Goal: Communication & Community: Answer question/provide support

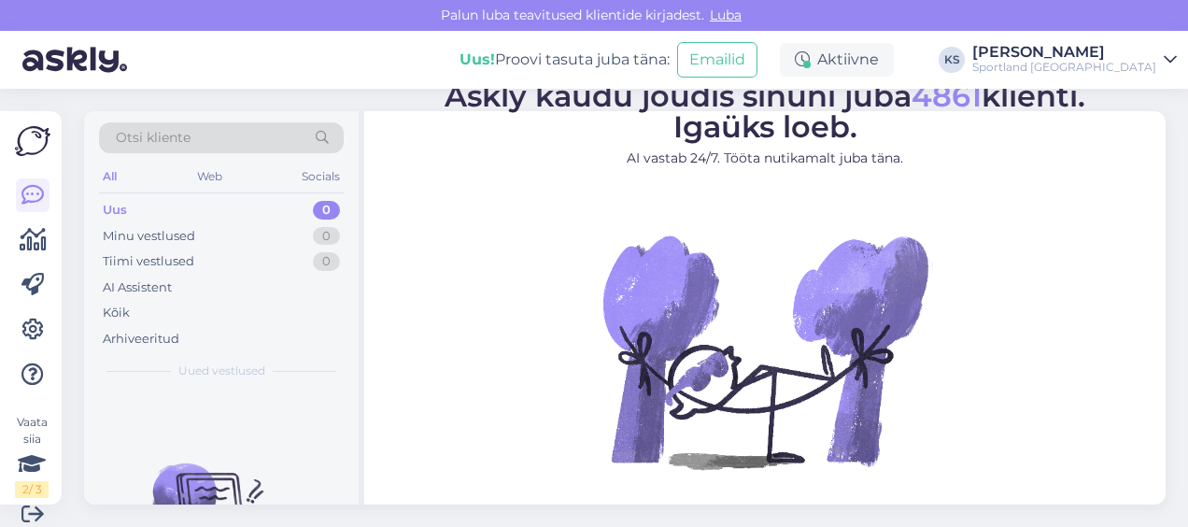
click at [1123, 49] on div "[PERSON_NAME]" at bounding box center [1064, 52] width 184 height 15
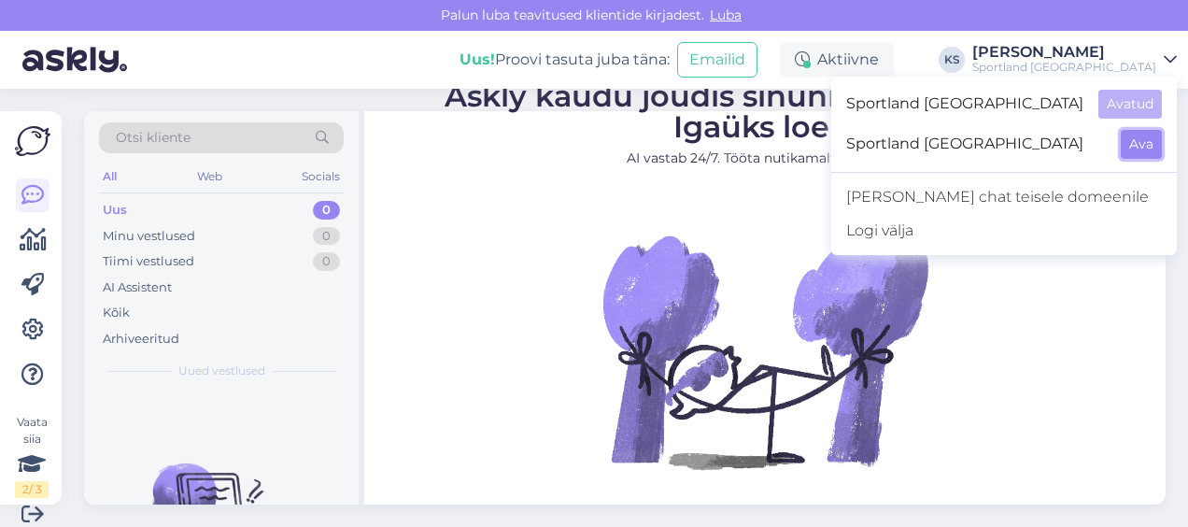
click at [1158, 130] on button "Ava" at bounding box center [1140, 144] width 41 height 29
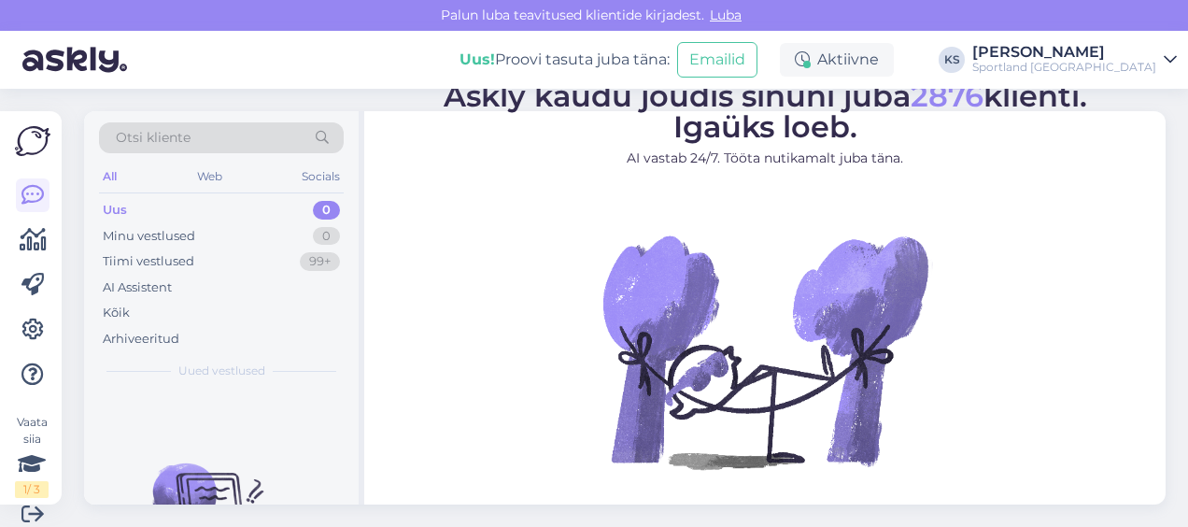
click at [1109, 52] on div "[PERSON_NAME]" at bounding box center [1064, 52] width 184 height 15
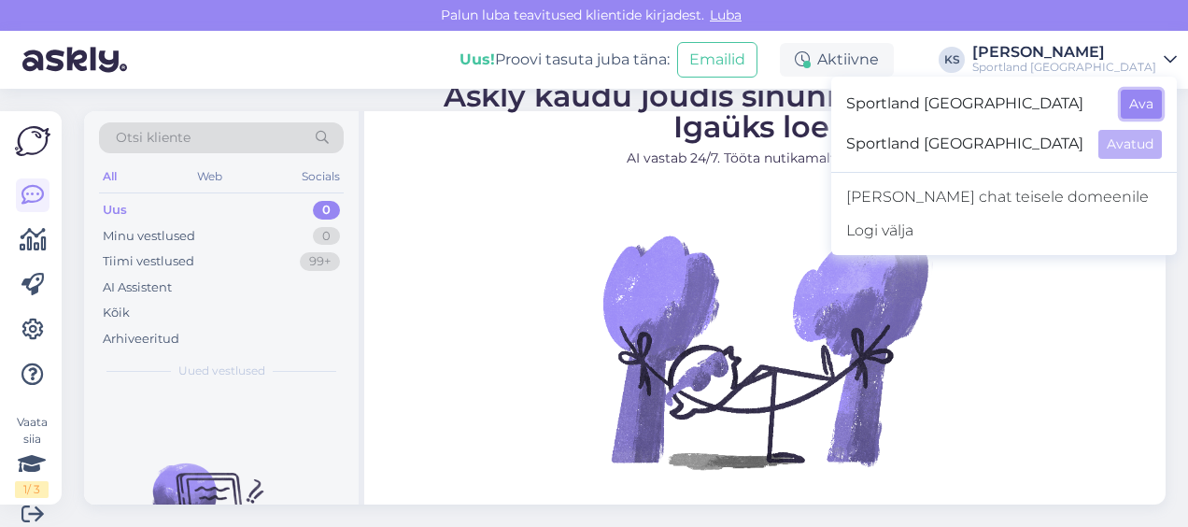
click at [1148, 108] on button "Ava" at bounding box center [1140, 104] width 41 height 29
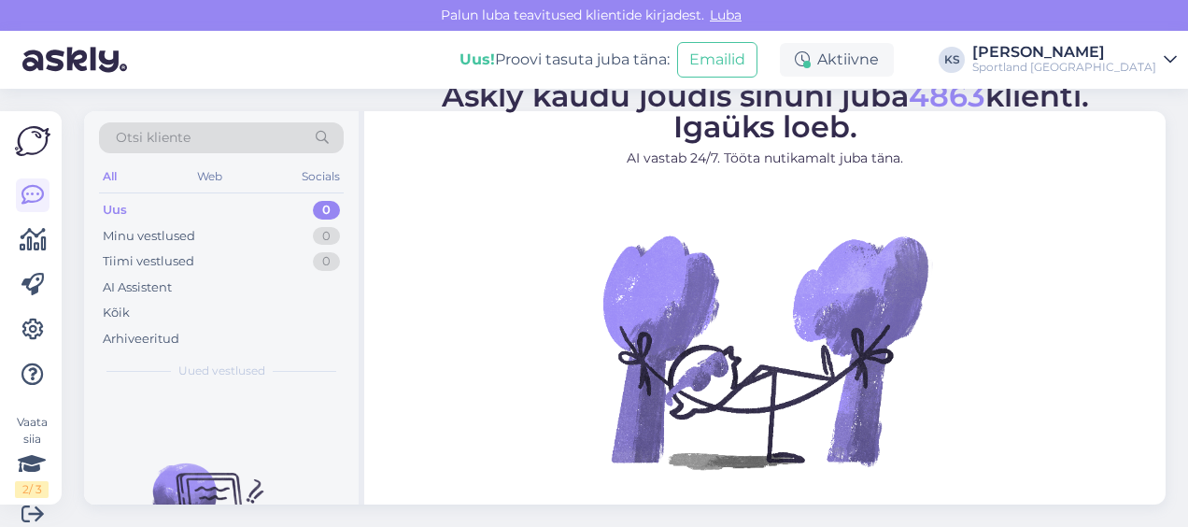
click at [1150, 47] on div "[PERSON_NAME]" at bounding box center [1064, 52] width 184 height 15
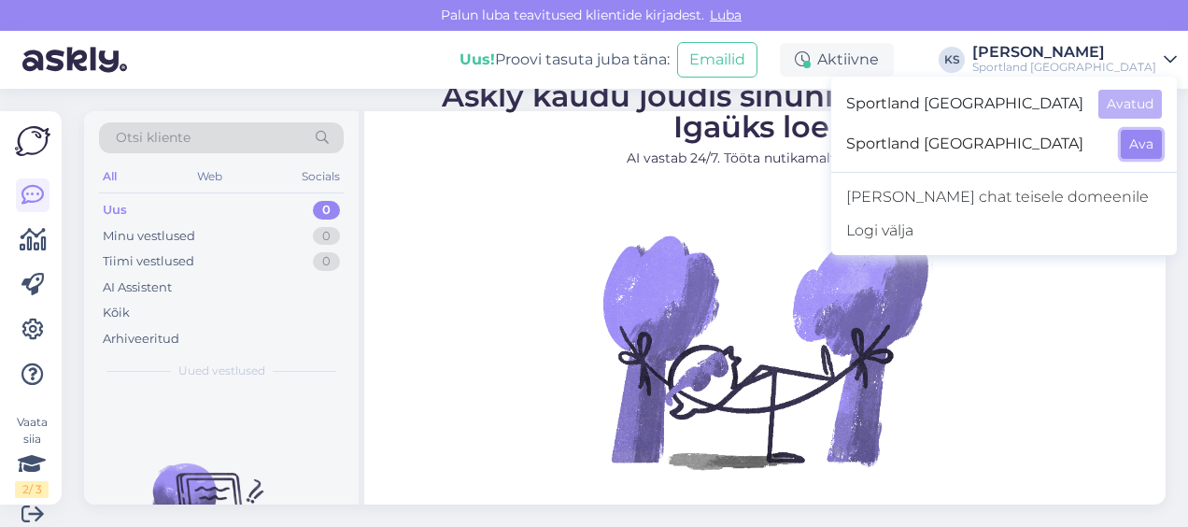
click at [1146, 131] on button "Ava" at bounding box center [1140, 144] width 41 height 29
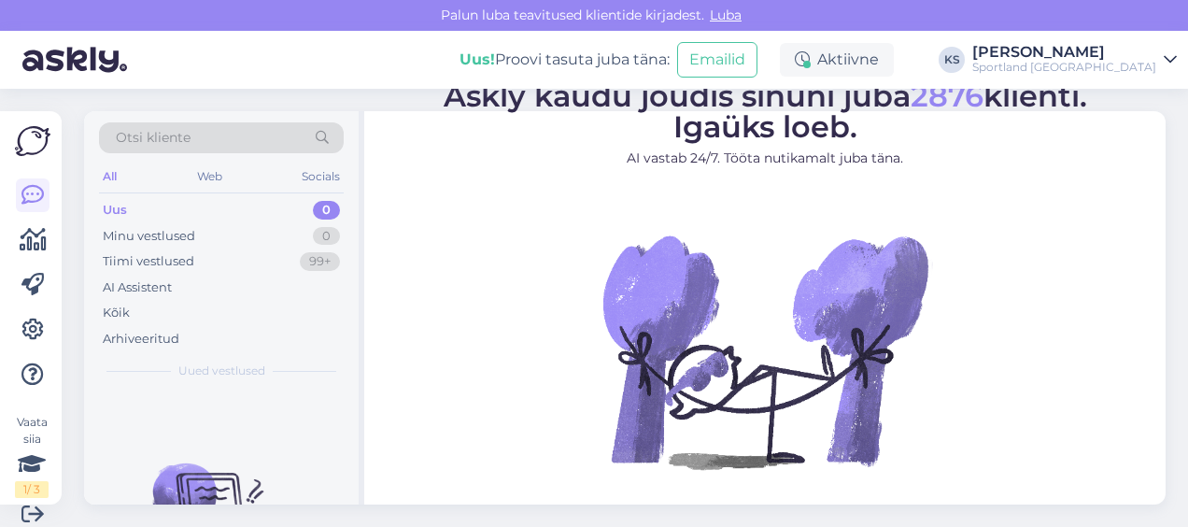
click at [1117, 60] on div "Sportland Finland" at bounding box center [1064, 67] width 184 height 15
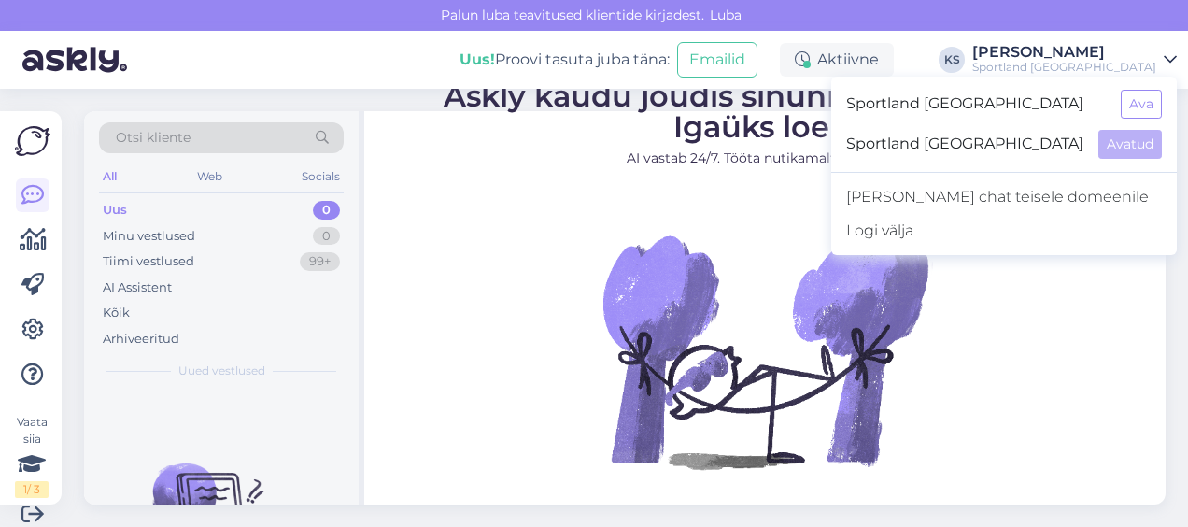
click at [1139, 89] on div "Sportland Estonia Ava" at bounding box center [1003, 104] width 345 height 40
click at [1145, 103] on button "Ava" at bounding box center [1140, 104] width 41 height 29
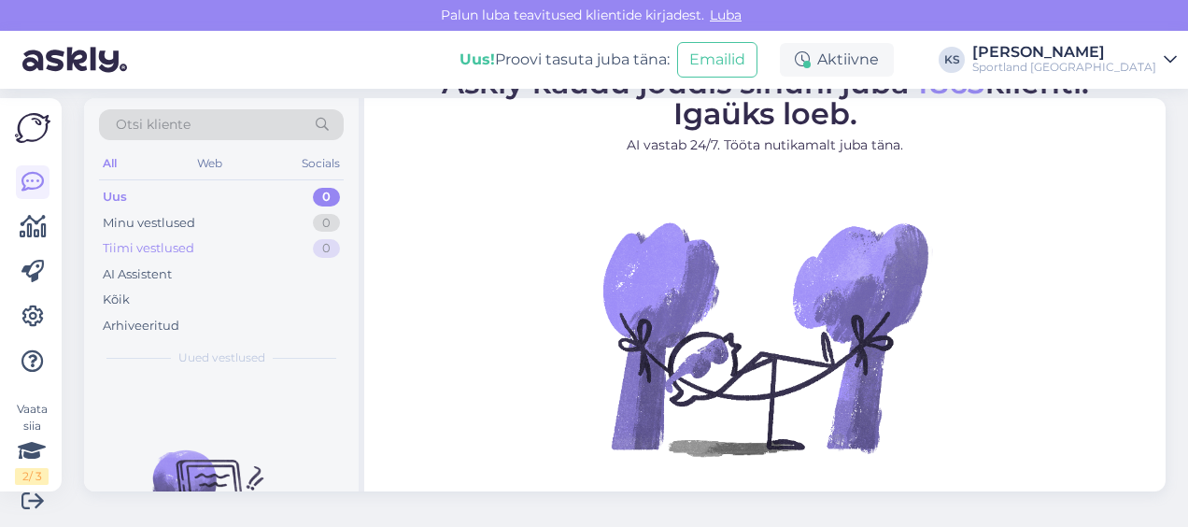
scroll to position [16, 0]
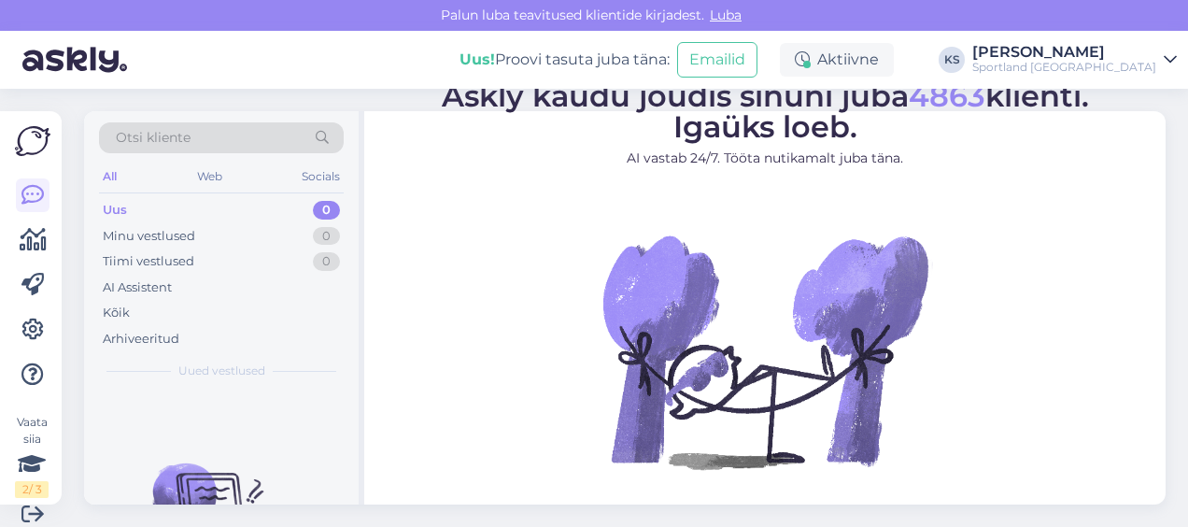
click at [1109, 71] on div "Sportland [GEOGRAPHIC_DATA]" at bounding box center [1064, 67] width 184 height 15
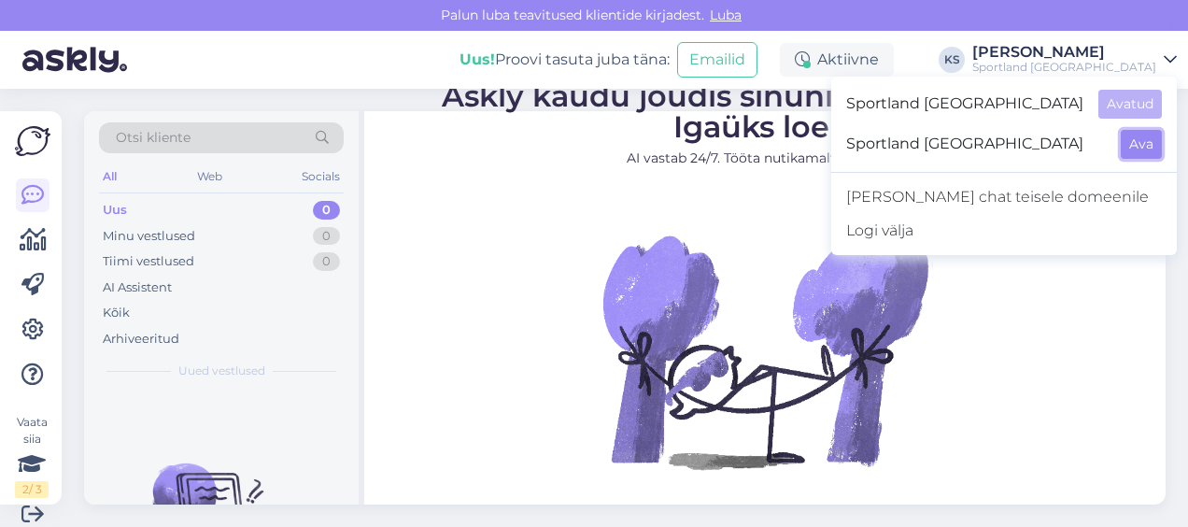
click at [1122, 155] on button "Ava" at bounding box center [1140, 144] width 41 height 29
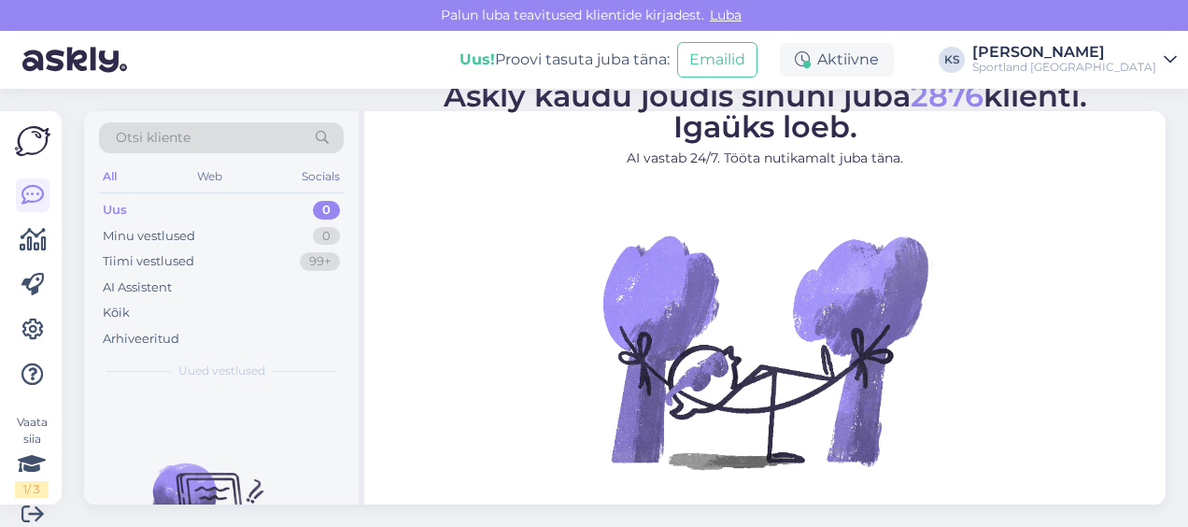
click at [1132, 65] on div "Sportland Finland" at bounding box center [1064, 67] width 184 height 15
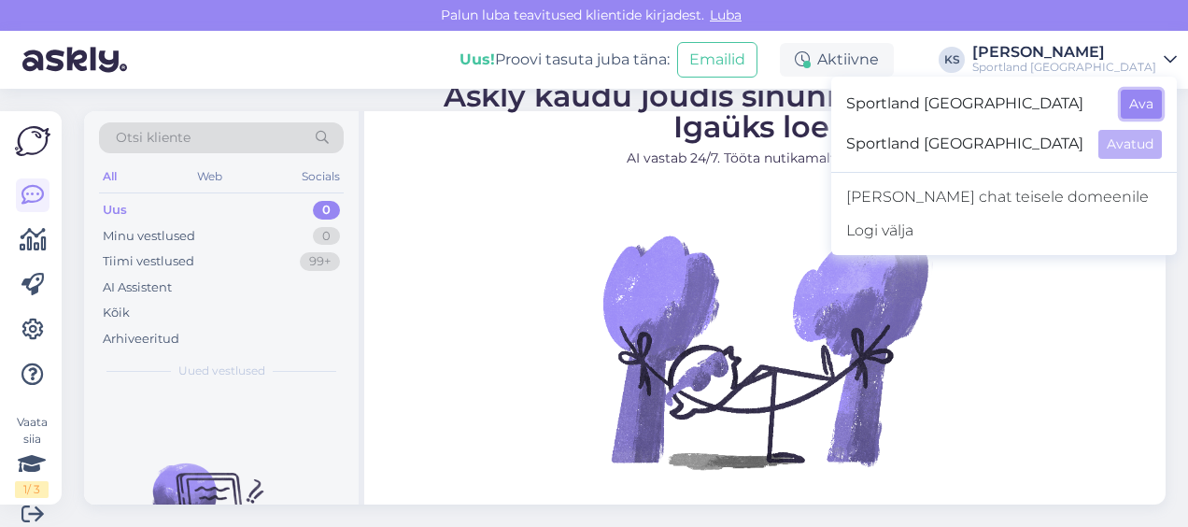
click at [1139, 102] on button "Ava" at bounding box center [1140, 104] width 41 height 29
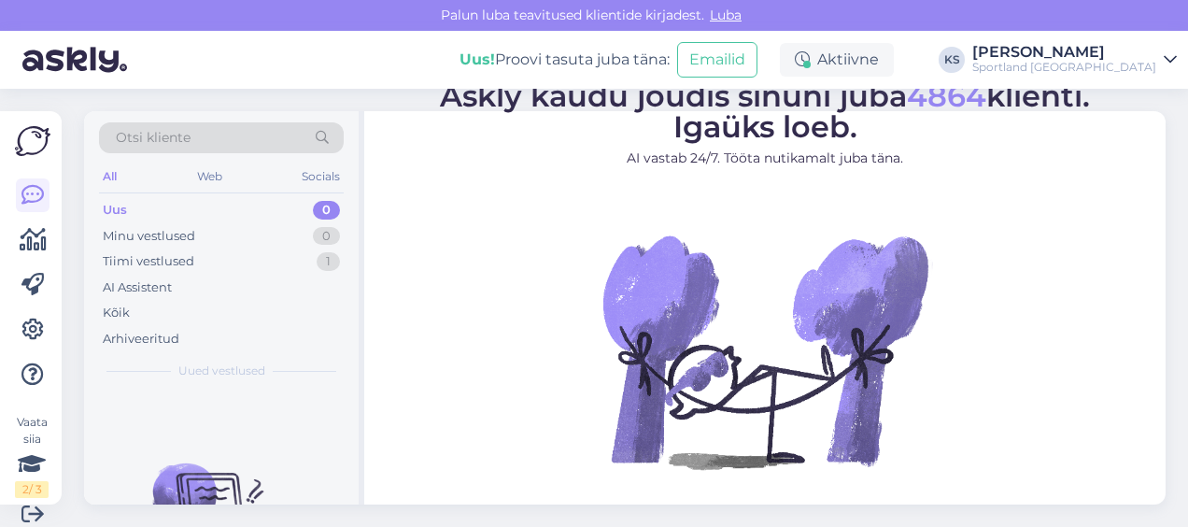
click at [472, 407] on figure "Askly kaudu jõudis sinuni juba 4864 klienti. Igaüks loeb. AI vastab 24/7. Tööta…" at bounding box center [764, 300] width 767 height 438
click at [500, 408] on figure "Askly kaudu jõudis sinuni juba 4864 klienti. Igaüks loeb. AI vastab 24/7. Tööta…" at bounding box center [764, 300] width 767 height 438
click at [314, 265] on div "Tiimi vestlused 1" at bounding box center [221, 261] width 245 height 26
click at [475, 249] on figure "Askly kaudu jõudis sinuni juba 4864 klienti. Igaüks loeb. AI vastab 24/7. Tööta…" at bounding box center [764, 300] width 767 height 438
